Goal: Task Accomplishment & Management: Complete application form

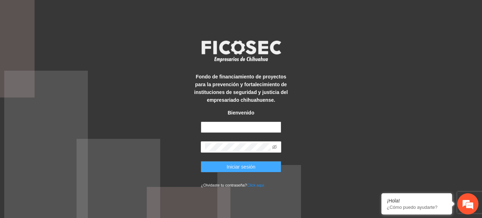
type input "**********"
click at [232, 170] on span "Iniciar sesión" at bounding box center [240, 167] width 29 height 8
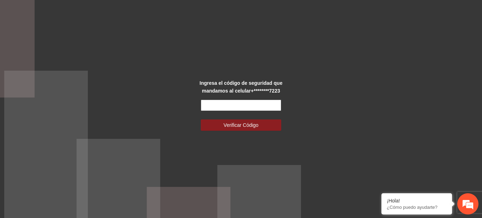
click at [215, 107] on input "text" at bounding box center [241, 104] width 80 height 11
type input "******"
click at [201, 119] on button "Verificar Código" at bounding box center [241, 124] width 80 height 11
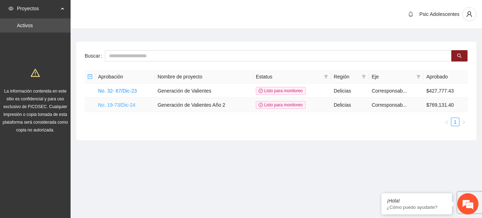
click at [130, 102] on link "No. 19-73/Dic-24" at bounding box center [116, 105] width 37 height 6
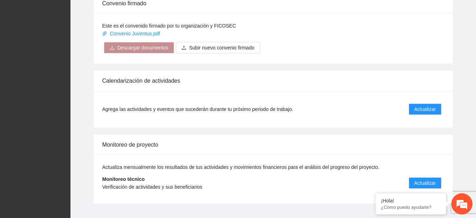
scroll to position [585, 0]
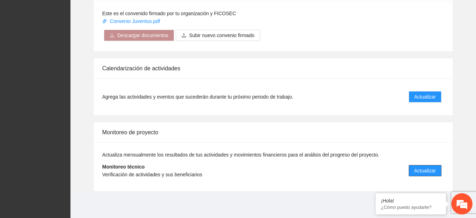
click at [420, 172] on span "Actualizar" at bounding box center [426, 170] width 22 height 8
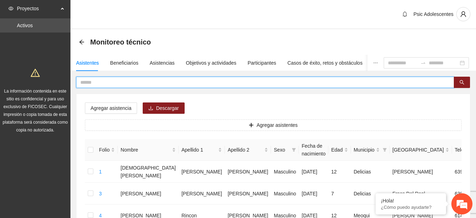
click at [105, 80] on input "text" at bounding box center [262, 82] width 364 height 8
type input "**********"
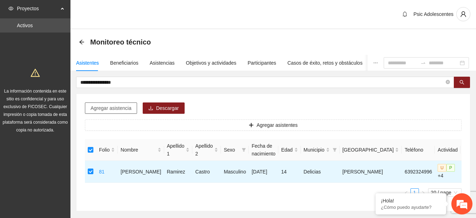
click at [104, 109] on span "Agregar asistencia" at bounding box center [111, 108] width 41 height 8
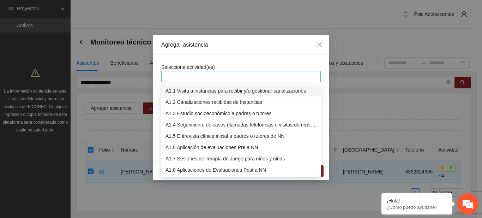
click at [187, 76] on div at bounding box center [241, 76] width 156 height 8
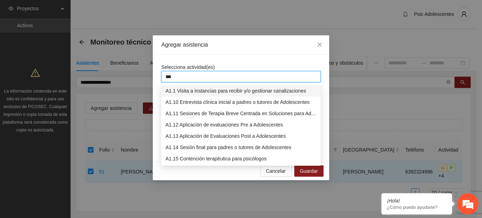
type input "****"
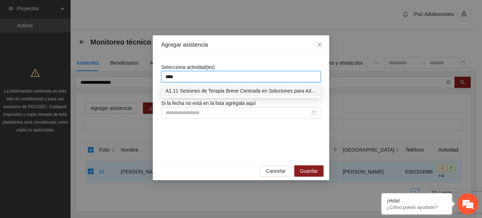
click at [205, 87] on div "A1.11 Sesiones de Terapia Breve Centrada en Soluciones para Adolescentes" at bounding box center [240, 91] width 151 height 8
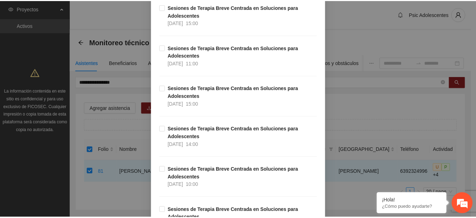
scroll to position [5574, 0]
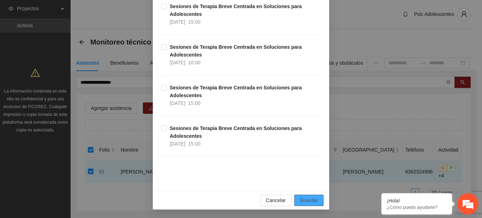
click at [308, 198] on span "Guardar" at bounding box center [309, 200] width 18 height 8
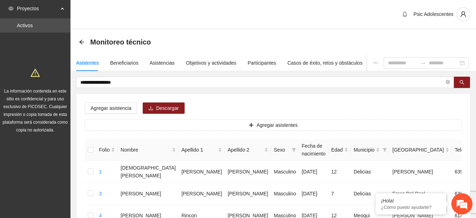
click at [152, 63] on div "Asistencias" at bounding box center [162, 63] width 25 height 8
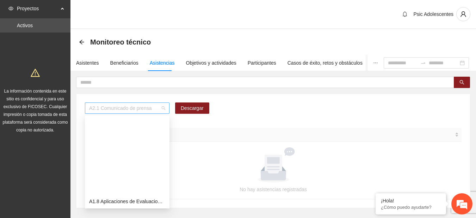
scroll to position [90, 0]
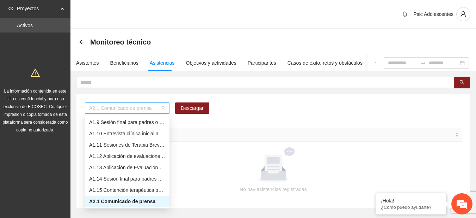
click at [162, 110] on span "A2.1 Comunicado de prensa" at bounding box center [127, 108] width 76 height 11
click at [127, 145] on div "A1.11 Sesiones de Terapia Breve Centrada en Soluciones para Adolescentes" at bounding box center [127, 145] width 76 height 8
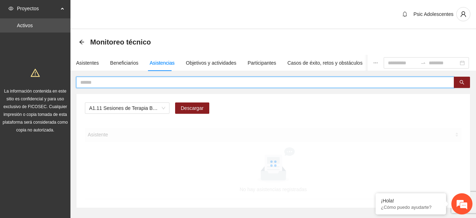
click at [117, 81] on input "text" at bounding box center [262, 82] width 364 height 8
click at [117, 81] on input "***" at bounding box center [262, 82] width 364 height 8
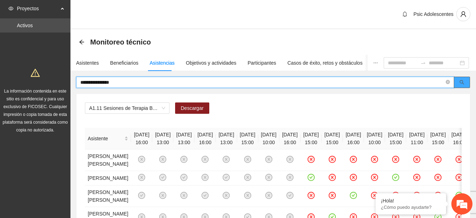
click at [462, 83] on icon "search" at bounding box center [462, 82] width 5 height 5
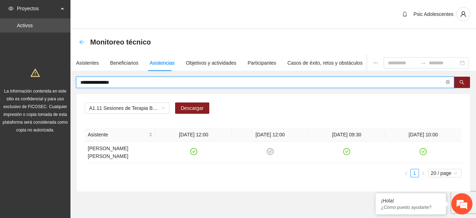
type input "**********"
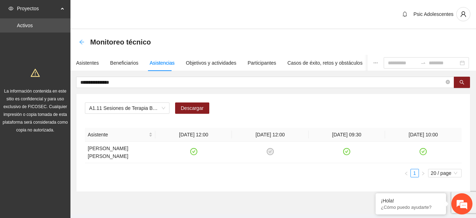
click at [80, 41] on icon "arrow-left" at bounding box center [82, 42] width 6 height 6
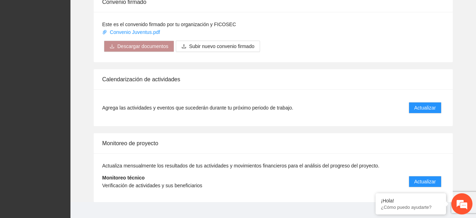
scroll to position [585, 0]
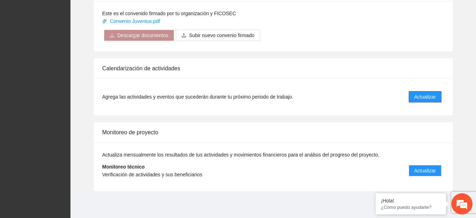
click at [423, 94] on span "Actualizar" at bounding box center [426, 97] width 22 height 8
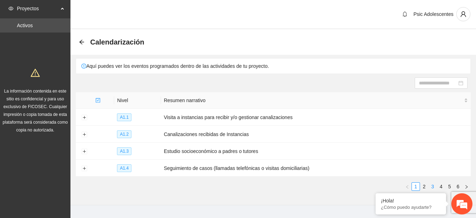
click at [433, 183] on link "3" at bounding box center [433, 186] width 8 height 8
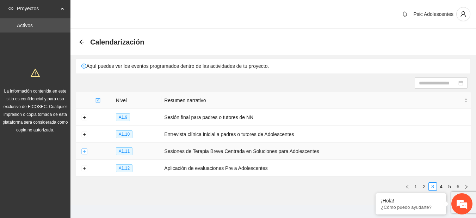
click at [83, 149] on button "Expand row" at bounding box center [84, 151] width 6 height 6
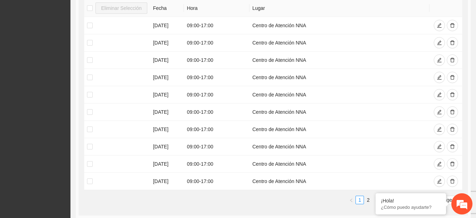
scroll to position [211, 0]
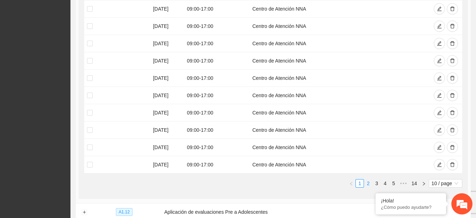
click at [366, 183] on link "2" at bounding box center [369, 183] width 8 height 8
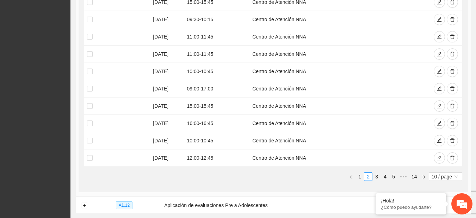
scroll to position [0, 0]
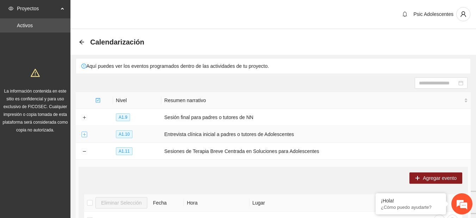
click at [87, 136] on button "Expand row" at bounding box center [84, 135] width 6 height 6
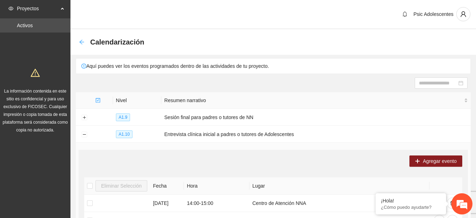
click at [81, 44] on icon "arrow-left" at bounding box center [82, 42] width 6 height 6
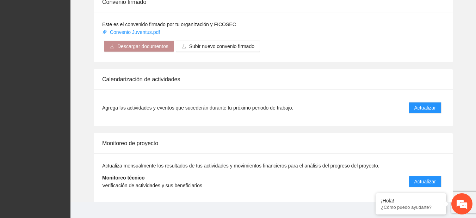
scroll to position [585, 0]
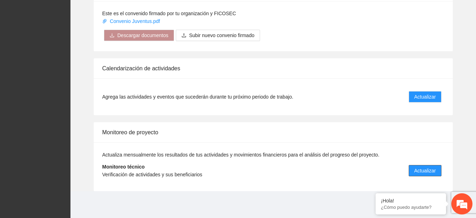
click at [421, 168] on span "Actualizar" at bounding box center [426, 170] width 22 height 8
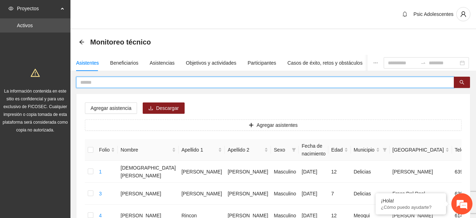
click at [127, 83] on input "text" at bounding box center [262, 82] width 364 height 8
type input "*"
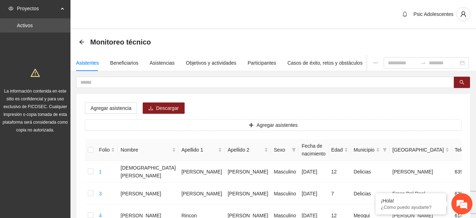
click at [82, 38] on div "Monitoreo técnico" at bounding box center [117, 41] width 76 height 11
click at [224, 63] on div "Objetivos y actividades" at bounding box center [211, 63] width 50 height 8
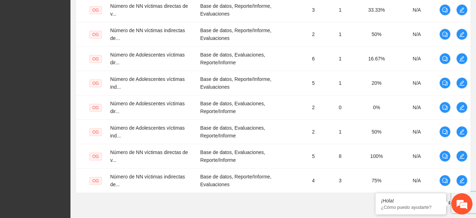
scroll to position [286, 0]
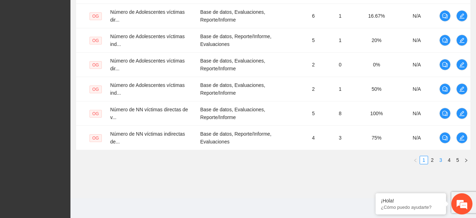
click at [443, 160] on link "3" at bounding box center [441, 160] width 8 height 8
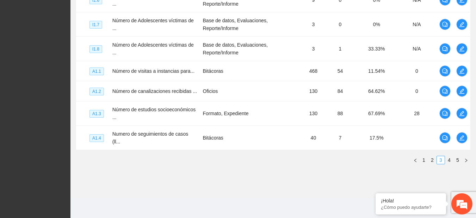
scroll to position [274, 0]
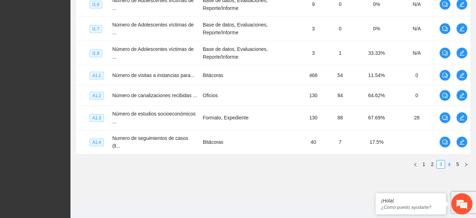
click at [448, 161] on link "4" at bounding box center [450, 164] width 8 height 8
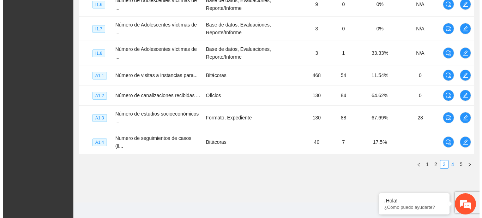
scroll to position [244, 0]
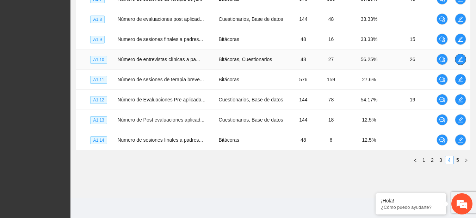
click at [460, 61] on icon "edit" at bounding box center [461, 59] width 6 height 6
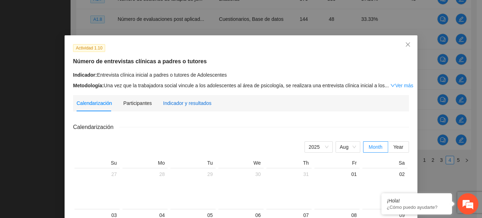
click at [183, 102] on div "Indicador y resultados" at bounding box center [187, 103] width 48 height 8
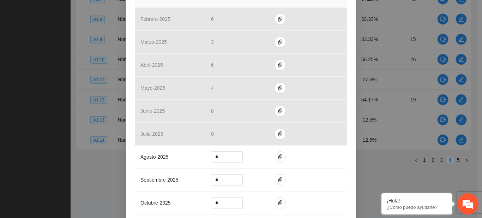
scroll to position [174, 0]
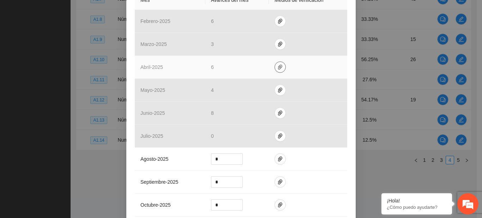
click at [281, 67] on span "paper-clip" at bounding box center [280, 67] width 11 height 6
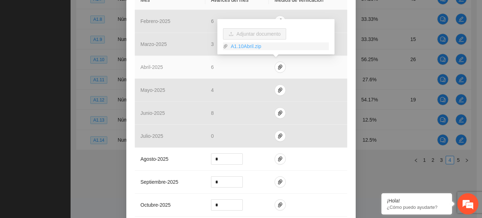
click at [237, 46] on link "A1.10Abril.zip" at bounding box center [278, 46] width 101 height 8
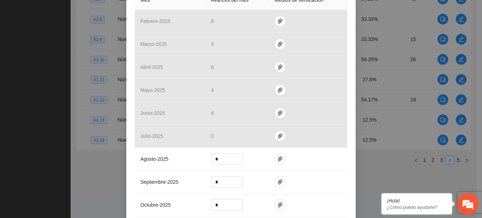
click at [26, 104] on div "Actividad 1.10 Número de entrevistas clínicas a padres o tutores Indicador: Ent…" at bounding box center [241, 109] width 482 height 218
click at [51, 139] on div "Actividad 1.10 Número de entrevistas clínicas a padres o tutores Indicador: Ent…" at bounding box center [241, 109] width 482 height 218
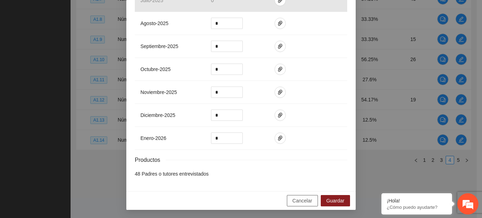
click at [298, 198] on span "Cancelar" at bounding box center [302, 200] width 20 height 8
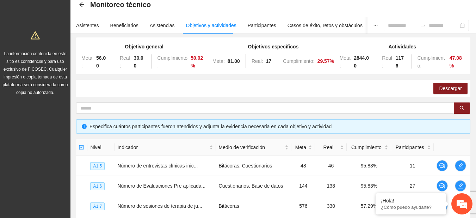
scroll to position [0, 0]
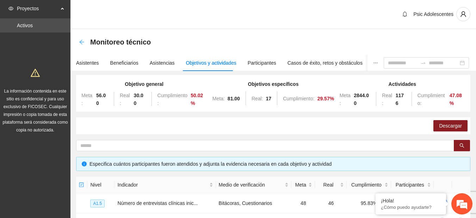
click at [84, 40] on icon "arrow-left" at bounding box center [82, 42] width 6 height 6
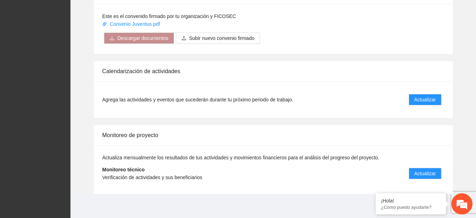
scroll to position [585, 0]
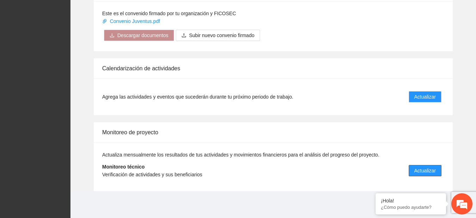
click at [422, 169] on span "Actualizar" at bounding box center [426, 170] width 22 height 8
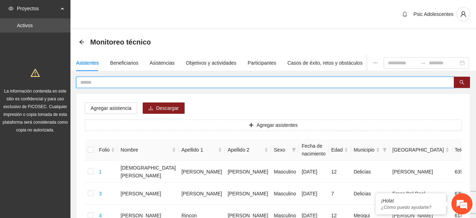
click at [92, 83] on input "text" at bounding box center [262, 82] width 364 height 8
type input "**********"
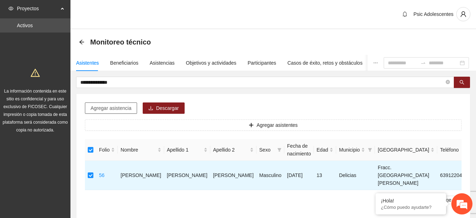
click at [112, 110] on span "Agregar asistencia" at bounding box center [111, 108] width 41 height 8
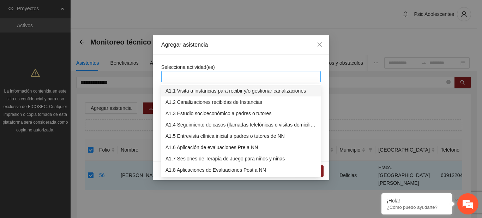
click at [187, 78] on div at bounding box center [241, 76] width 156 height 8
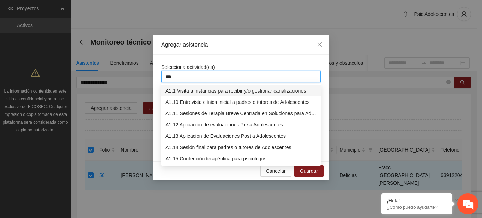
type input "****"
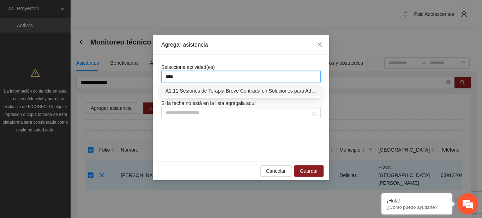
click at [192, 87] on div "A1.11 Sesiones de Terapia Breve Centrada en Soluciones para Adolescentes" at bounding box center [240, 91] width 151 height 8
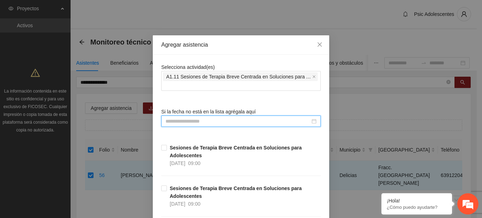
click at [189, 118] on input at bounding box center [237, 121] width 145 height 8
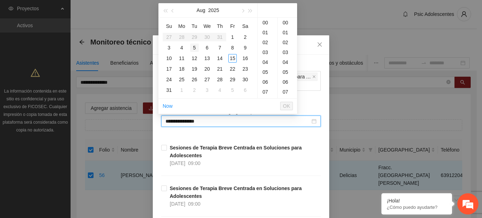
type input "**********"
click at [234, 60] on div "15" at bounding box center [232, 58] width 8 height 8
type input "**********"
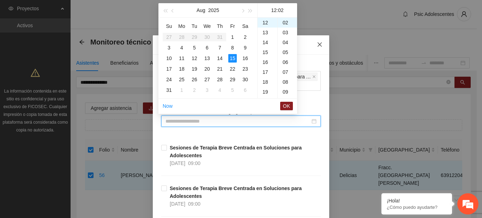
click at [312, 40] on span "Close" at bounding box center [319, 44] width 19 height 19
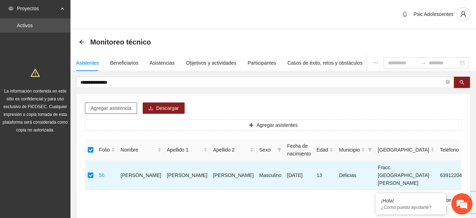
click at [105, 104] on span "Agregar asistencia" at bounding box center [111, 108] width 41 height 8
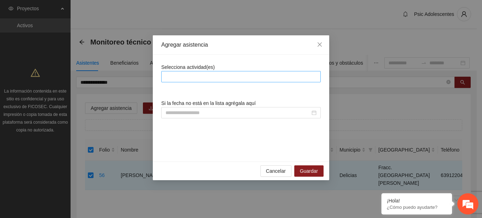
click at [207, 81] on div at bounding box center [240, 76] width 159 height 11
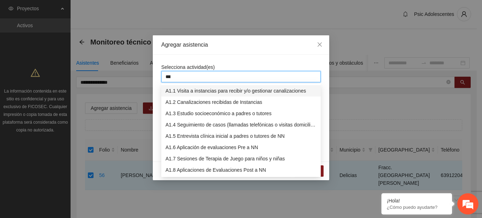
type input "****"
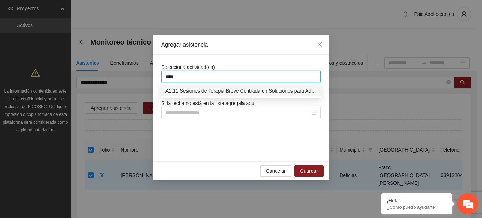
click at [191, 85] on div "A1.11 Sesiones de Terapia Breve Centrada en Soluciones para Adolescentes" at bounding box center [240, 90] width 159 height 11
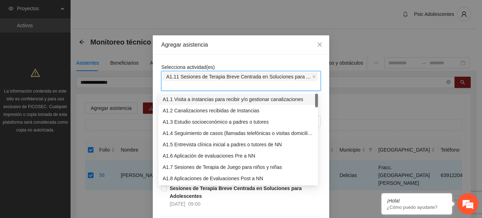
click at [260, 52] on div "Agregar asistencia" at bounding box center [241, 44] width 176 height 19
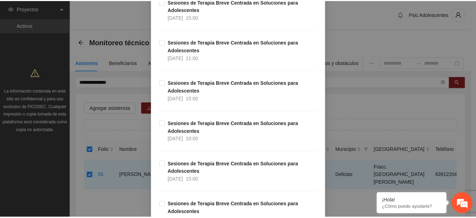
scroll to position [5574, 0]
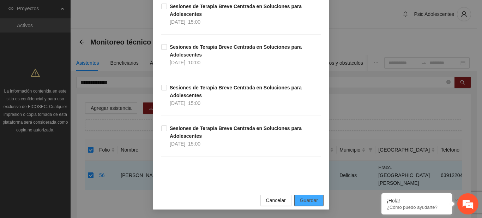
click at [304, 201] on span "Guardar" at bounding box center [309, 200] width 18 height 8
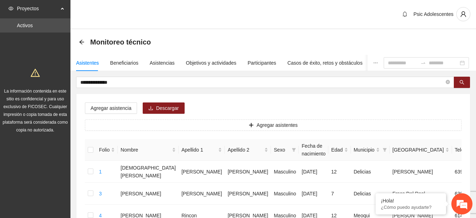
click at [256, 40] on div "Monitoreo técnico" at bounding box center [273, 42] width 389 height 14
click at [153, 62] on div "Asistencias" at bounding box center [162, 63] width 25 height 8
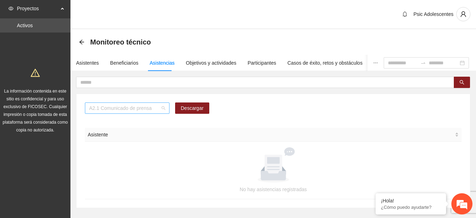
click at [161, 112] on span "A2.1 Comunicado de prensa" at bounding box center [127, 108] width 76 height 11
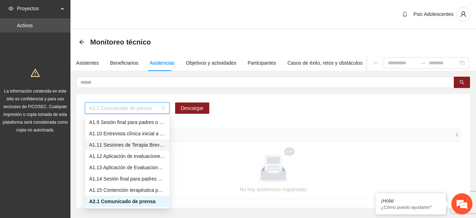
click at [123, 148] on div "A1.11 Sesiones de Terapia Breve Centrada en Soluciones para Adolescentes" at bounding box center [127, 144] width 85 height 11
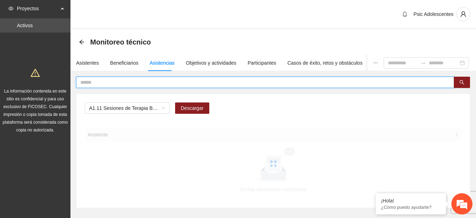
click at [96, 82] on input "text" at bounding box center [262, 82] width 364 height 8
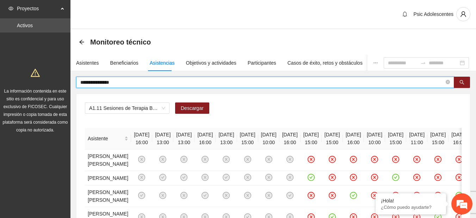
type input "**********"
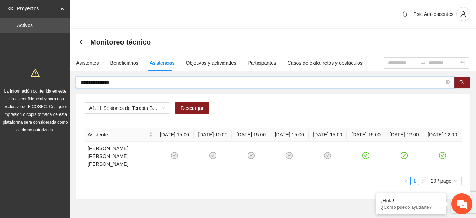
scroll to position [24, 0]
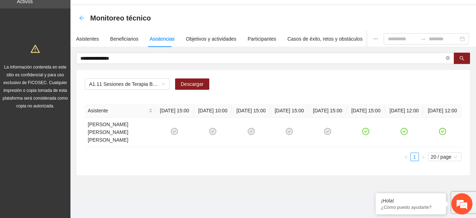
click at [81, 17] on icon "arrow-left" at bounding box center [81, 18] width 5 height 5
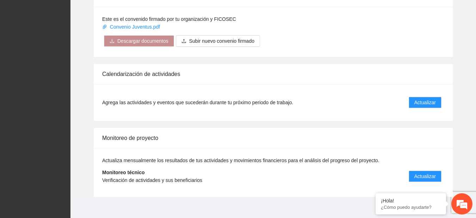
scroll to position [532, 0]
